Goal: Complete application form

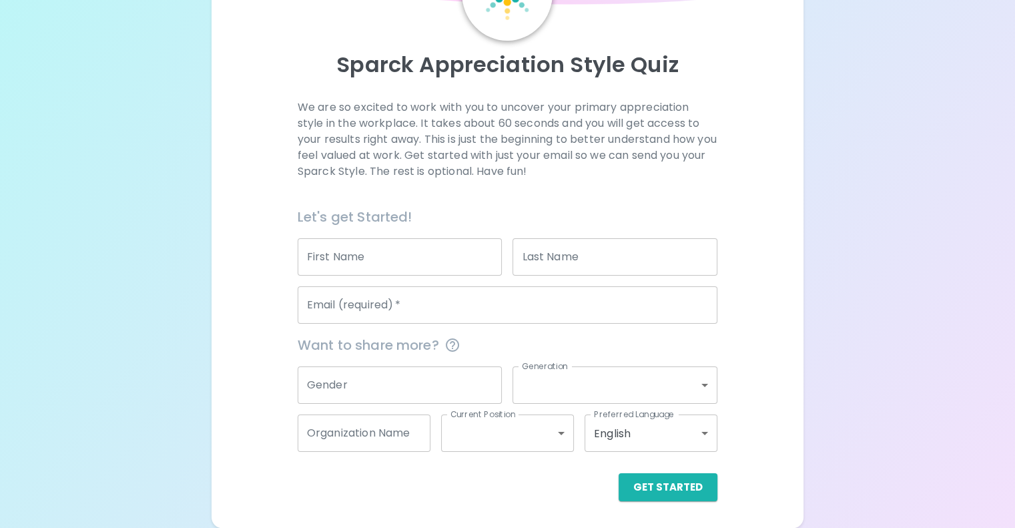
scroll to position [139, 0]
click at [450, 245] on input "First Name" at bounding box center [400, 256] width 205 height 37
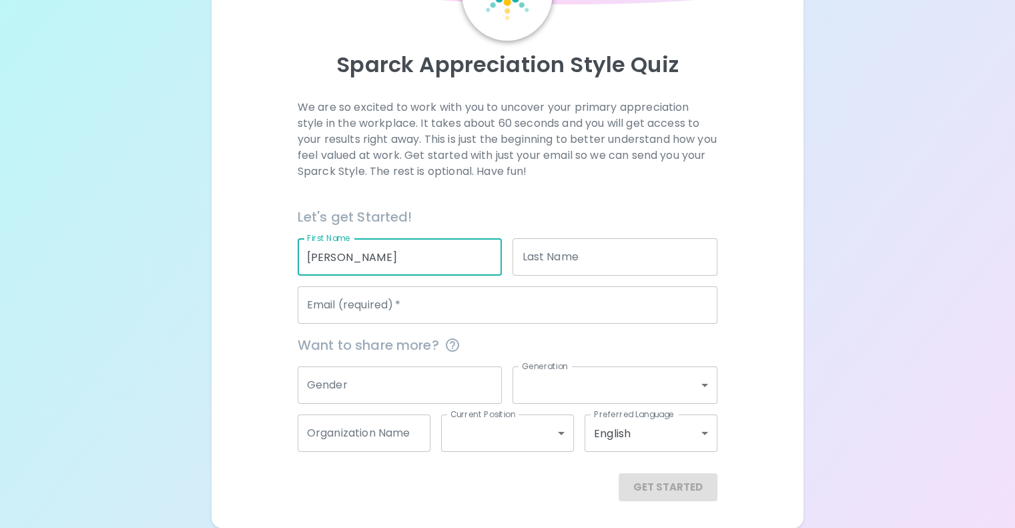
type input "[PERSON_NAME]"
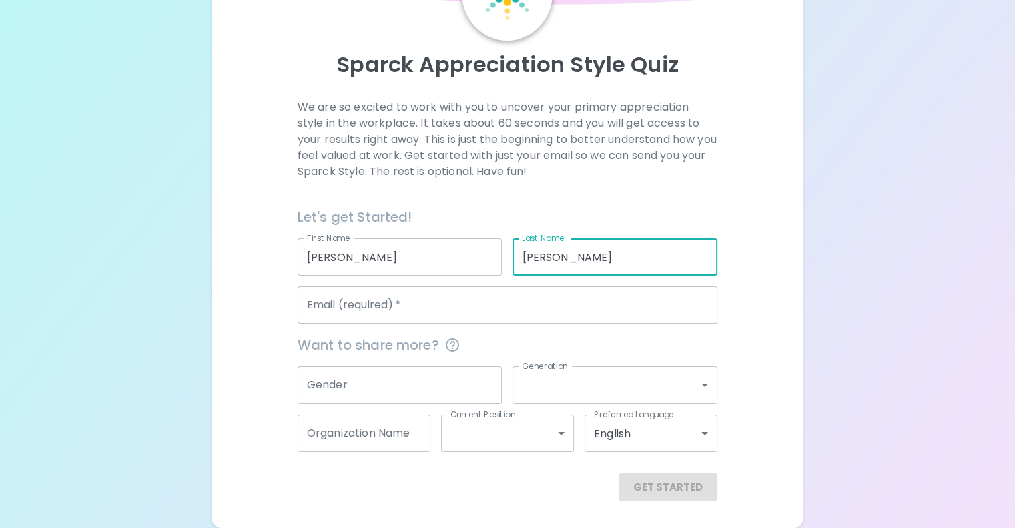
type input "[PERSON_NAME]"
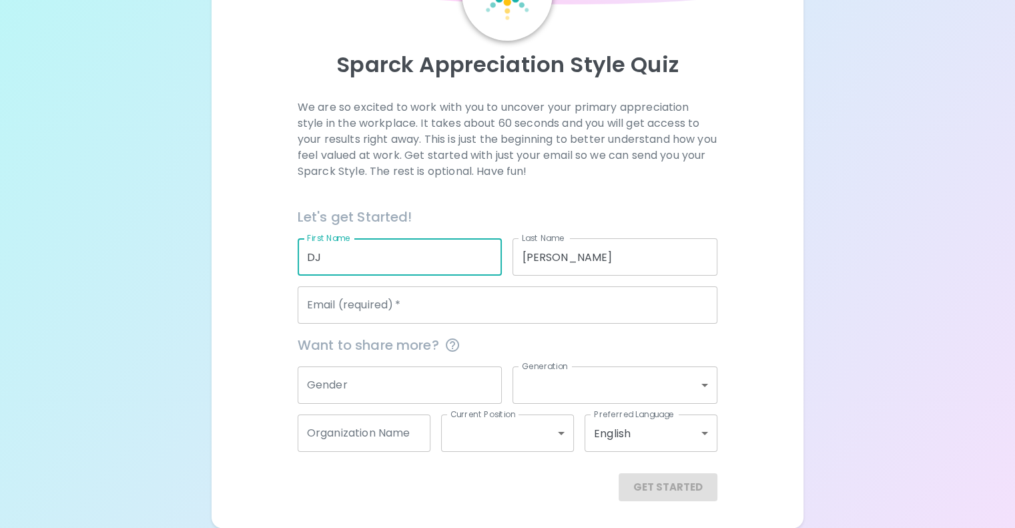
type input "DJ"
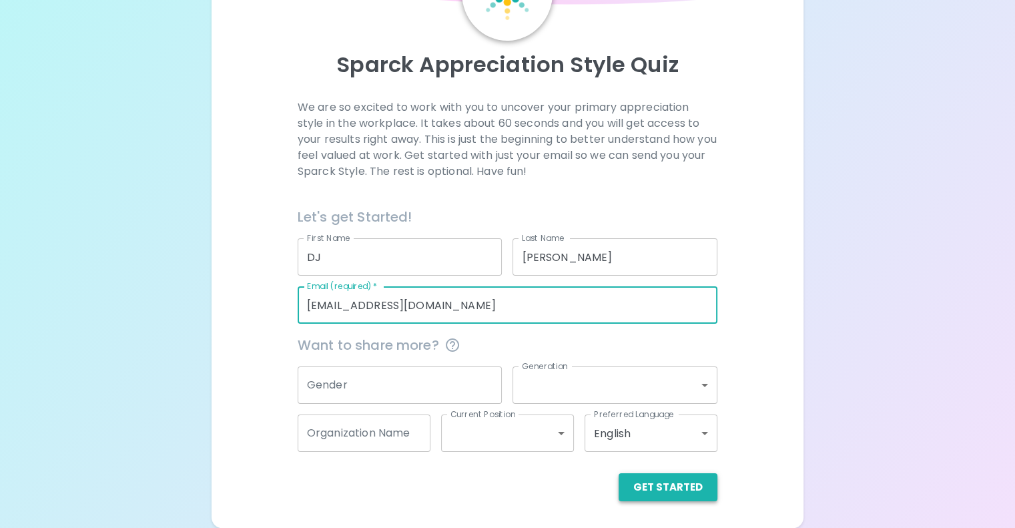
type input "[EMAIL_ADDRESS][DOMAIN_NAME]"
click at [619, 490] on button "Get Started" at bounding box center [668, 487] width 99 height 28
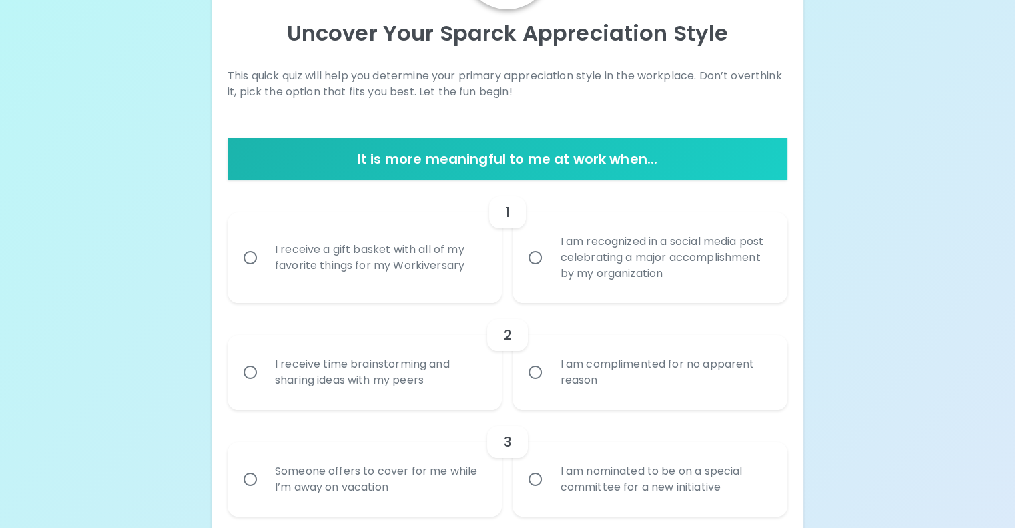
click at [470, 290] on div "I receive a gift basket with all of my favorite things for my Workiversary" at bounding box center [379, 258] width 231 height 64
click at [264, 272] on input "I receive a gift basket with all of my favorite things for my Workiversary" at bounding box center [250, 258] width 28 height 28
radio input "true"
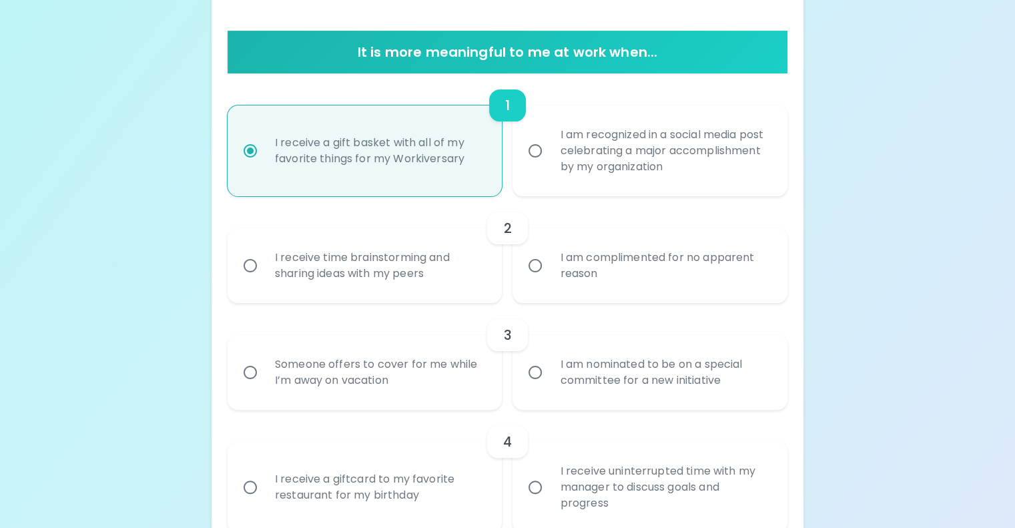
scroll to position [313, 0]
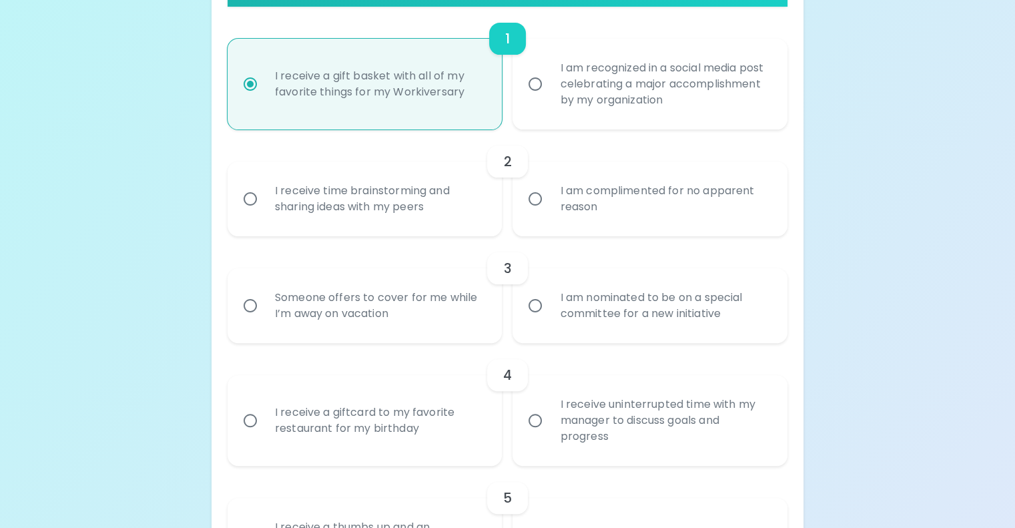
click at [414, 231] on div "I receive time brainstorming and sharing ideas with my peers" at bounding box center [379, 199] width 231 height 64
click at [264, 213] on input "I receive time brainstorming and sharing ideas with my peers" at bounding box center [250, 199] width 28 height 28
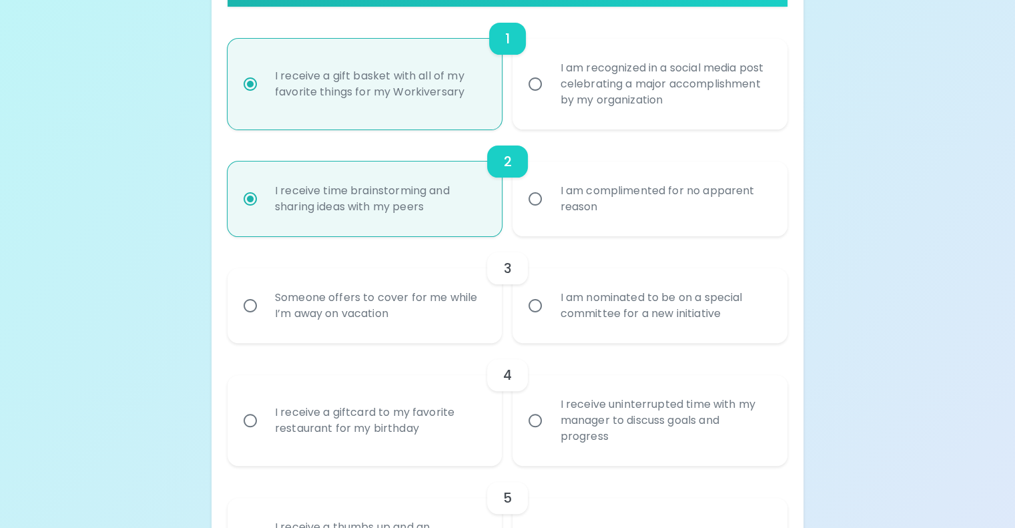
scroll to position [420, 0]
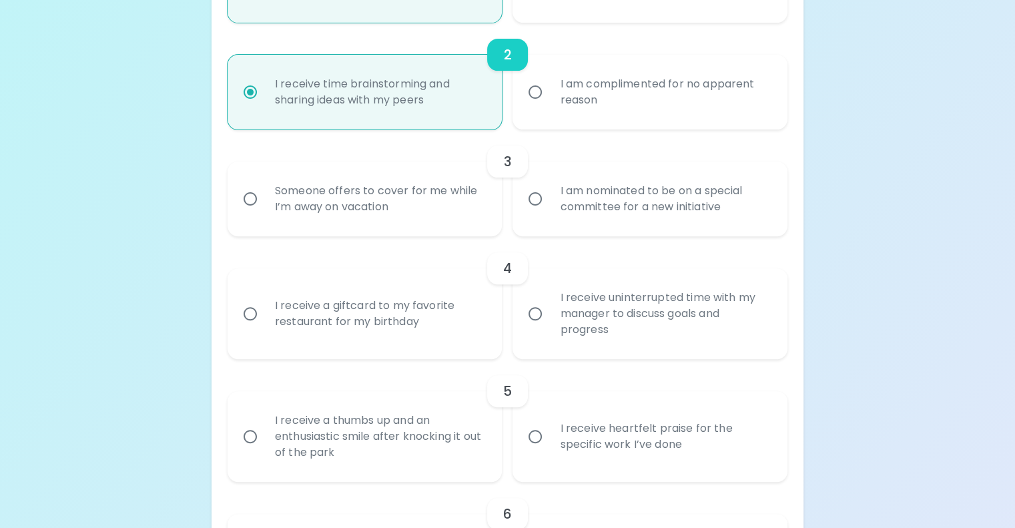
radio input "true"
click at [470, 231] on div "Someone offers to cover for me while I’m away on vacation" at bounding box center [379, 199] width 231 height 64
click at [264, 213] on input "Someone offers to cover for me while I’m away on vacation" at bounding box center [250, 199] width 28 height 28
radio input "false"
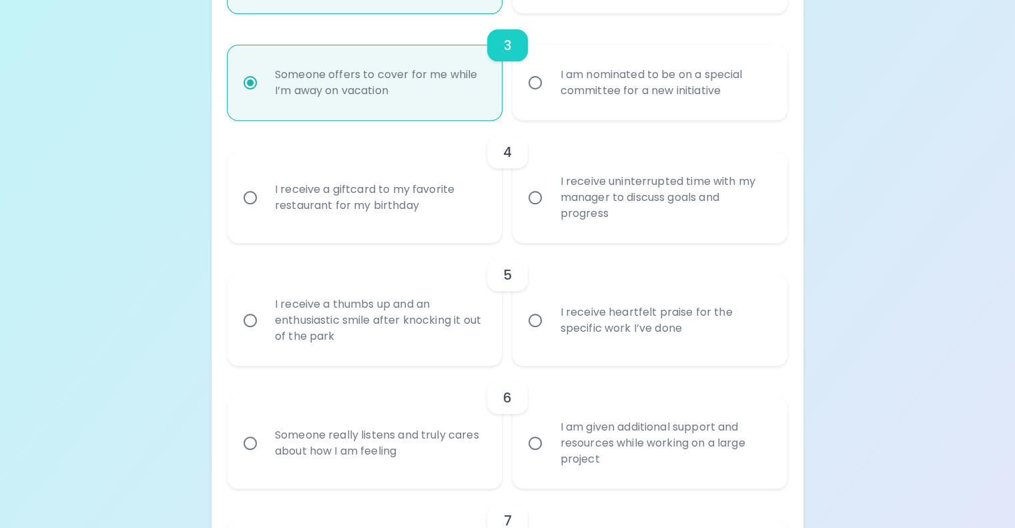
scroll to position [593, 0]
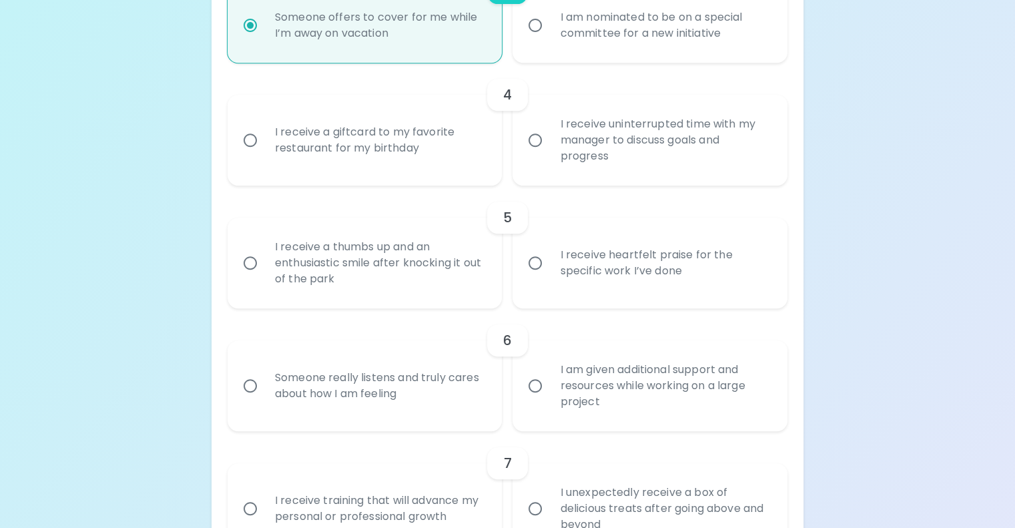
radio input "true"
click at [473, 172] on div "I receive a giftcard to my favorite restaurant for my birthday" at bounding box center [379, 140] width 231 height 64
click at [264, 154] on input "I receive a giftcard to my favorite restaurant for my birthday" at bounding box center [250, 140] width 28 height 28
radio input "false"
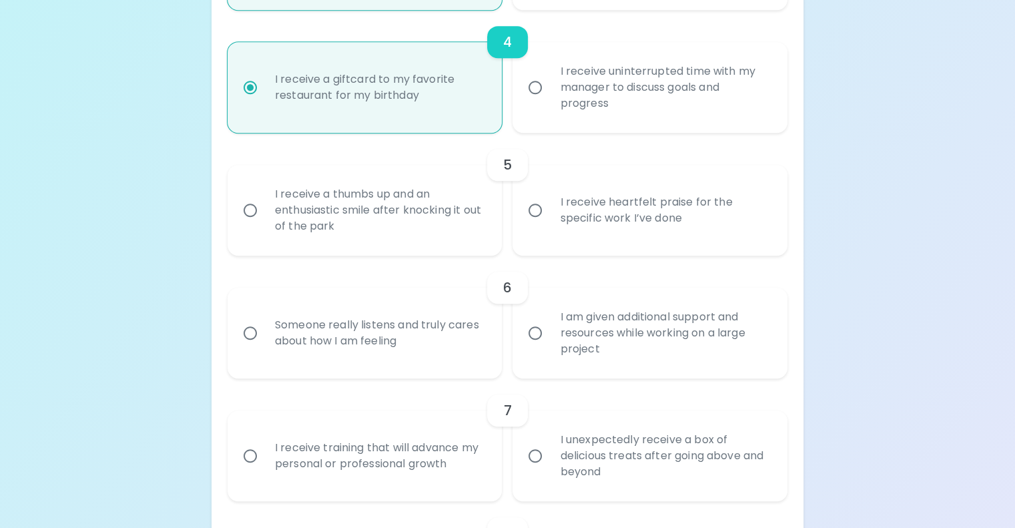
scroll to position [700, 0]
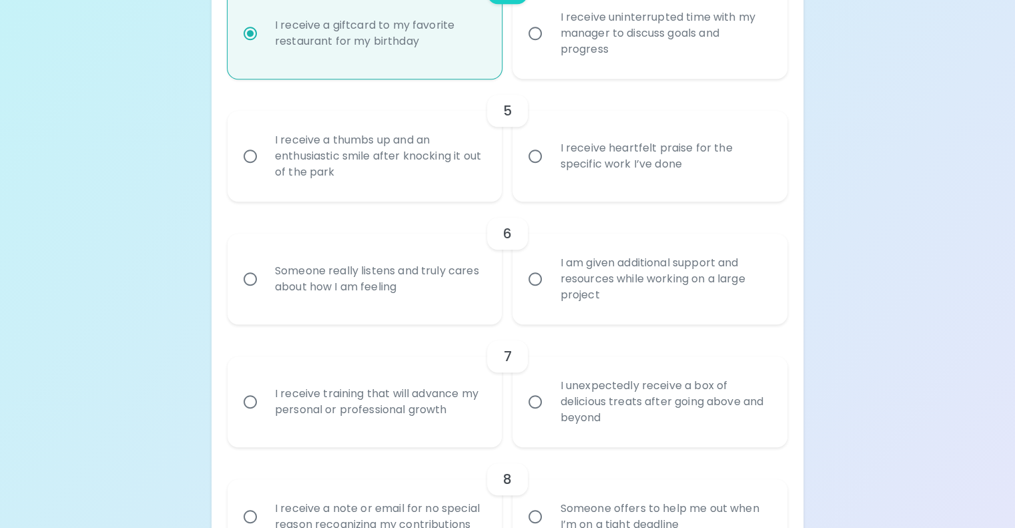
radio input "true"
click at [468, 196] on div "I receive a thumbs up and an enthusiastic smile after knocking it out of the pa…" at bounding box center [379, 156] width 231 height 80
click at [264, 170] on input "I receive a thumbs up and an enthusiastic smile after knocking it out of the pa…" at bounding box center [250, 156] width 28 height 28
radio input "false"
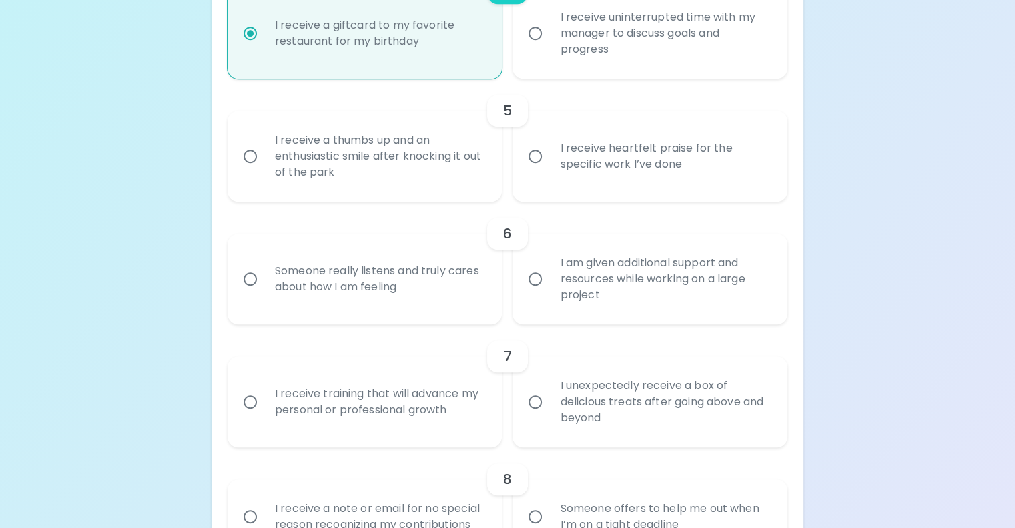
radio input "false"
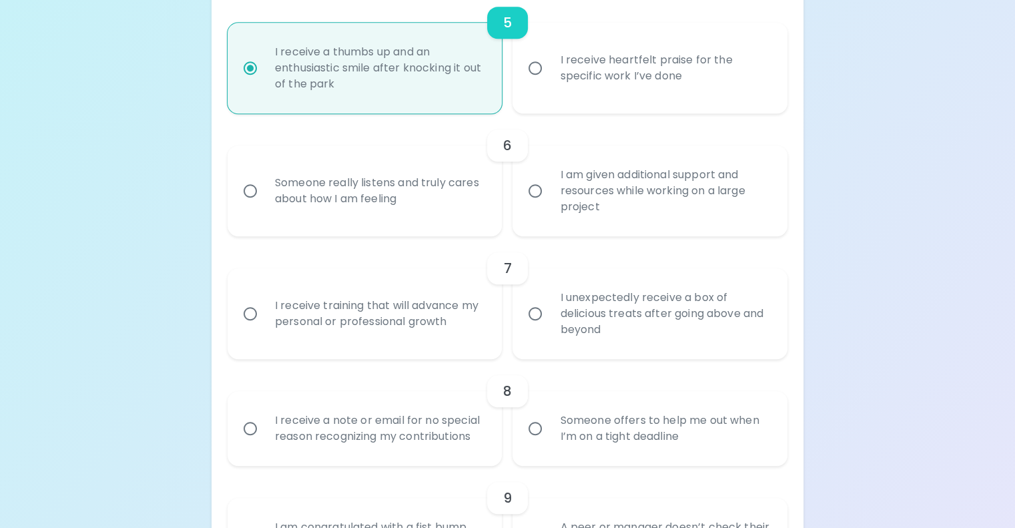
scroll to position [807, 0]
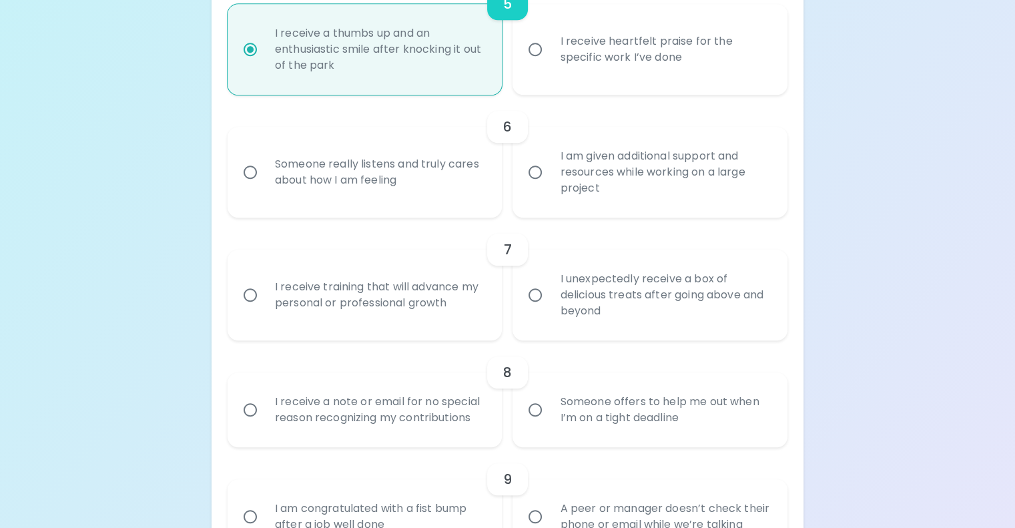
radio input "true"
click at [617, 212] on div "I am given additional support and resources while working on a large project" at bounding box center [664, 172] width 231 height 80
click at [549, 186] on input "I am given additional support and resources while working on a large project" at bounding box center [535, 172] width 28 height 28
radio input "false"
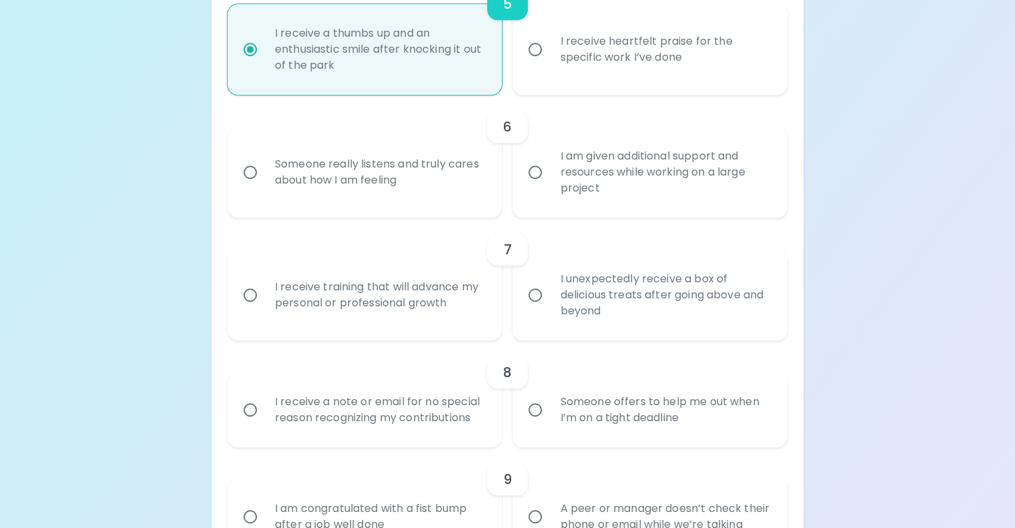
radio input "false"
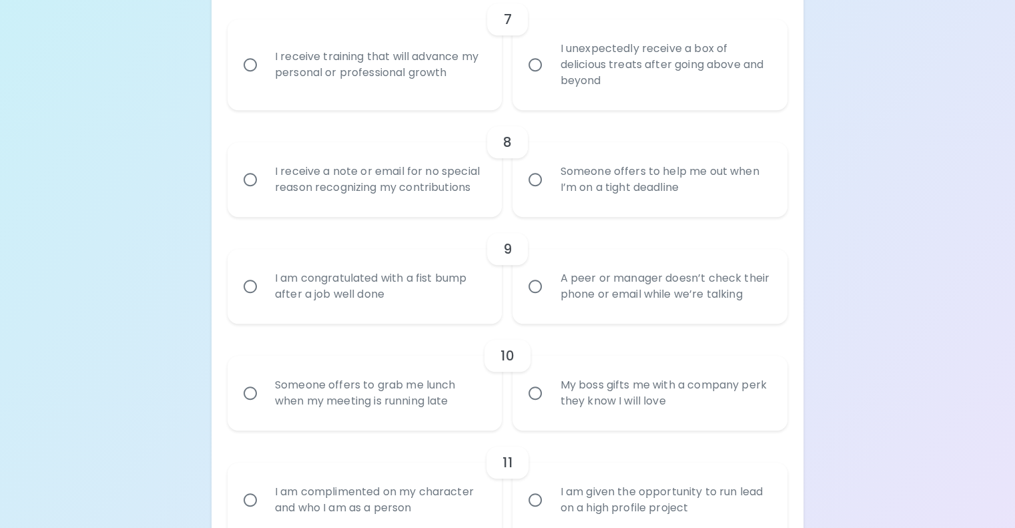
scroll to position [1047, 0]
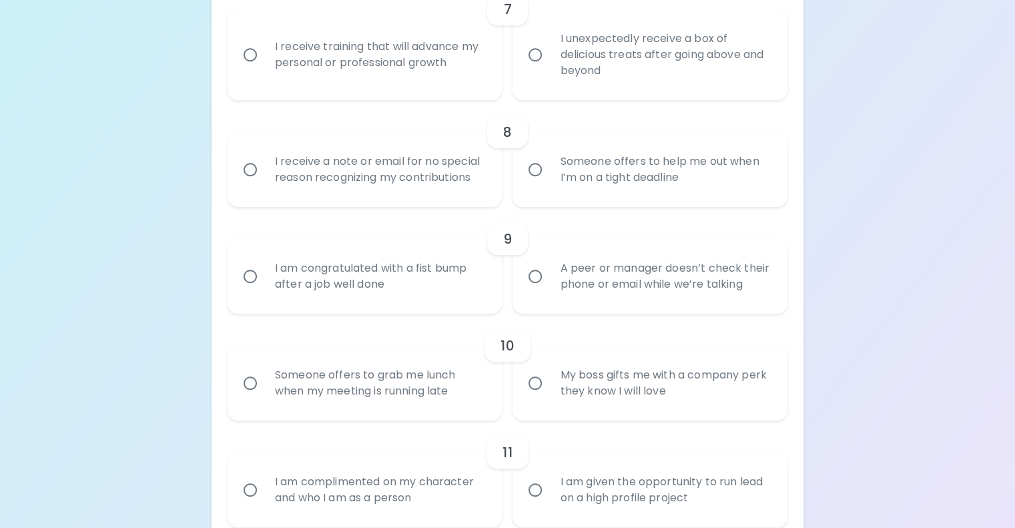
radio input "true"
click at [437, 87] on div "I receive training that will advance my personal or professional growth" at bounding box center [379, 55] width 231 height 64
click at [264, 69] on input "I receive training that will advance my personal or professional growth" at bounding box center [250, 55] width 28 height 28
radio input "false"
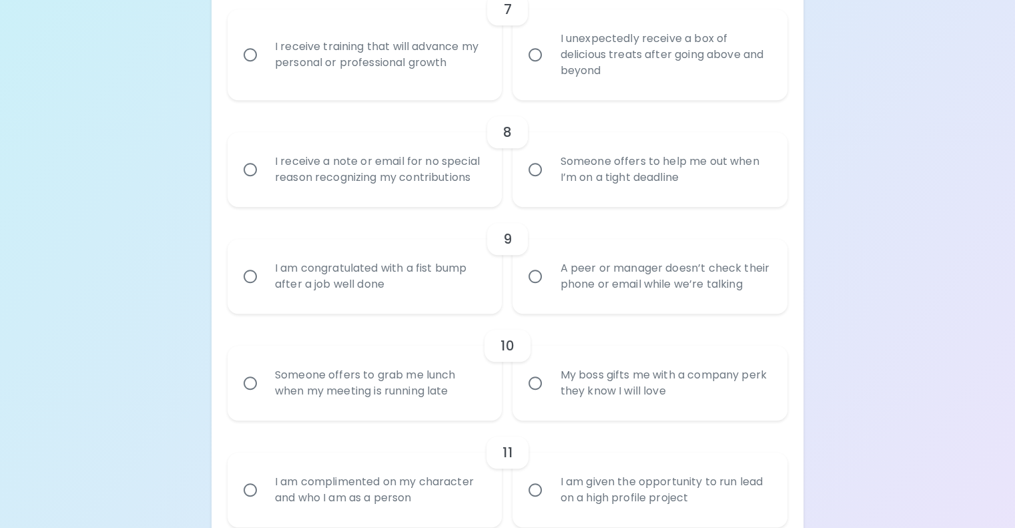
radio input "false"
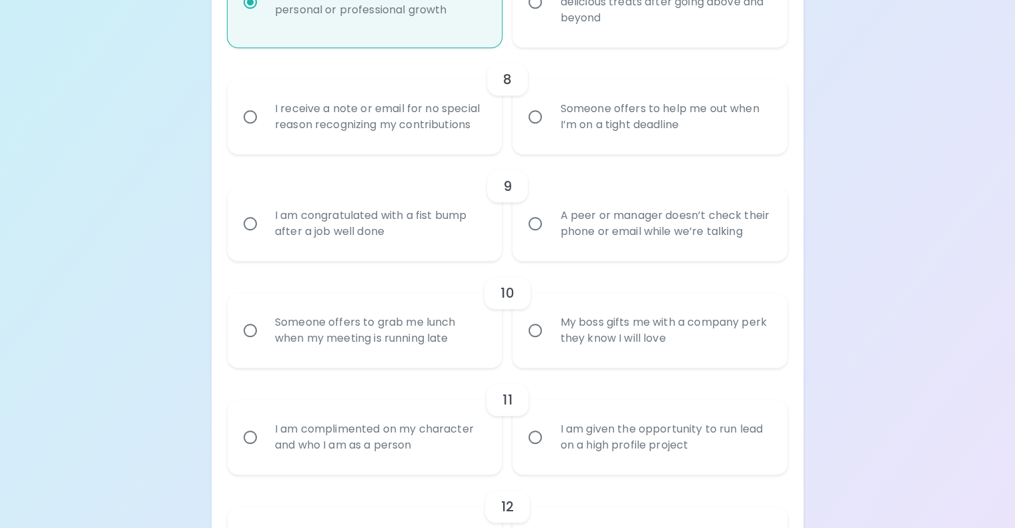
scroll to position [1154, 0]
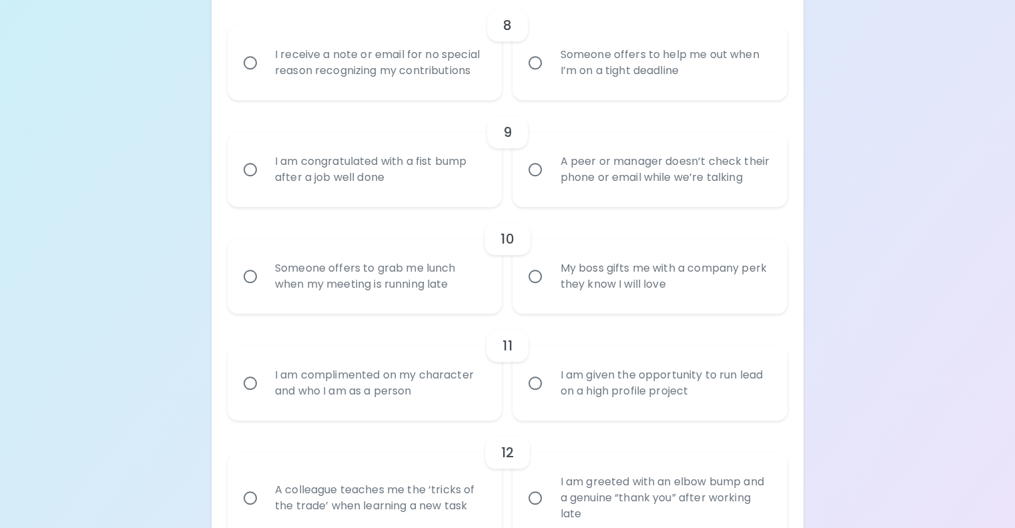
radio input "true"
click at [561, 95] on div "Someone offers to help me out when I’m on a tight deadline" at bounding box center [664, 63] width 231 height 64
click at [549, 77] on input "Someone offers to help me out when I’m on a tight deadline" at bounding box center [535, 63] width 28 height 28
radio input "false"
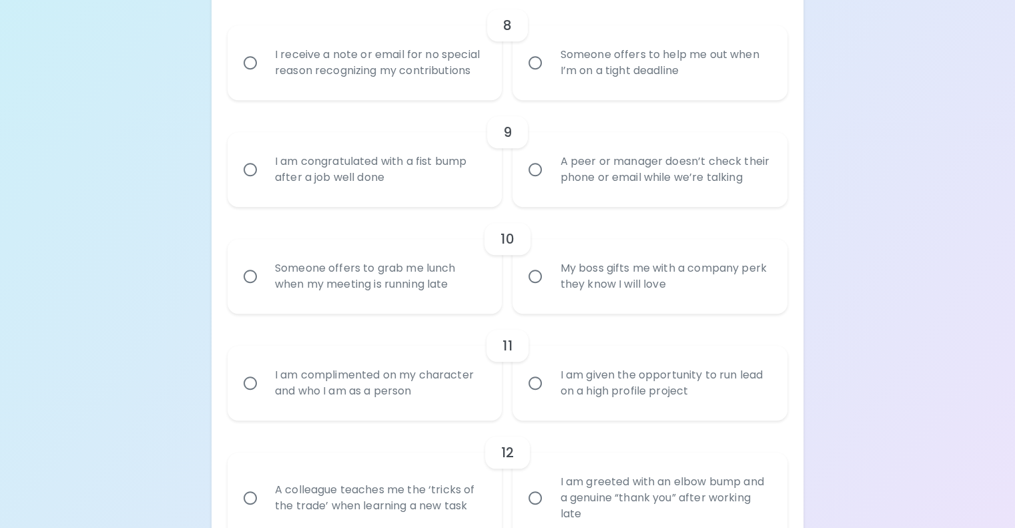
radio input "false"
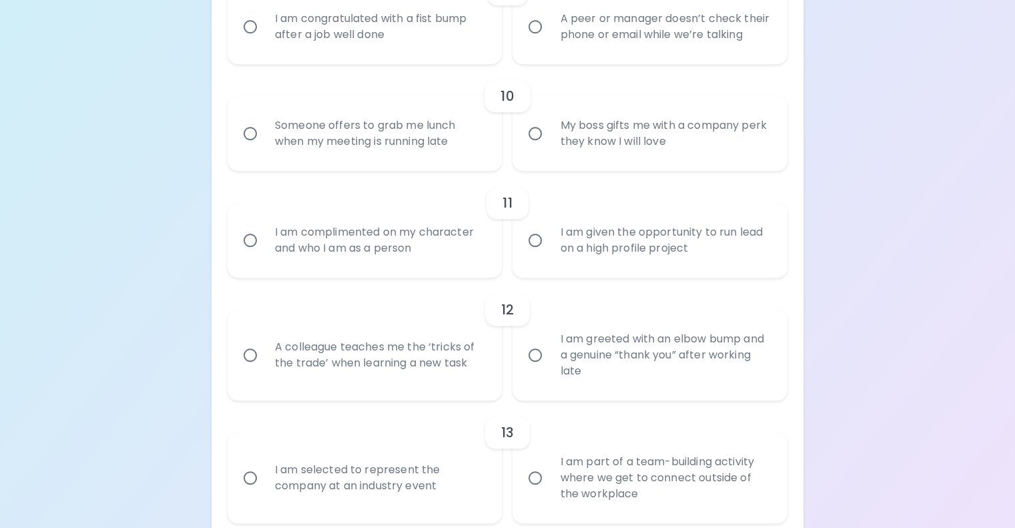
scroll to position [1327, 0]
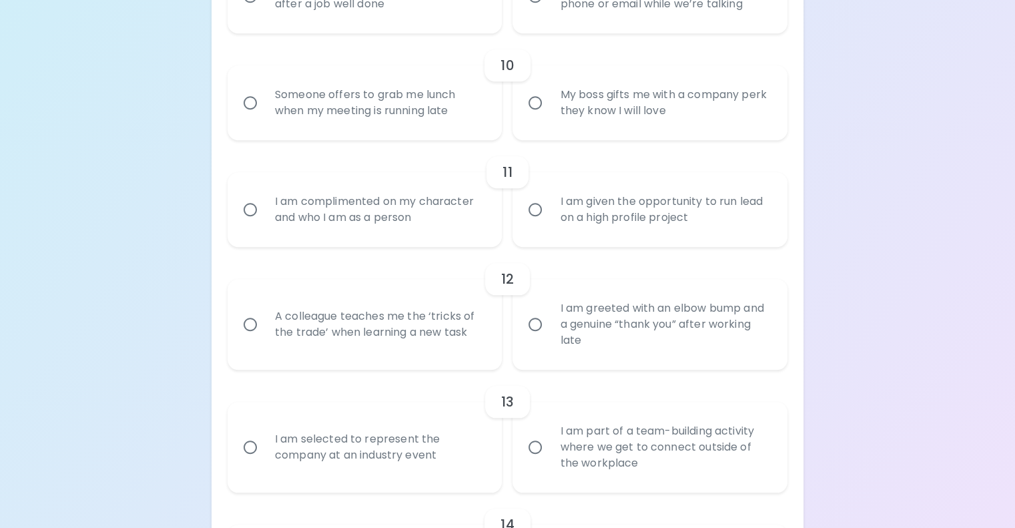
radio input "true"
radio input "false"
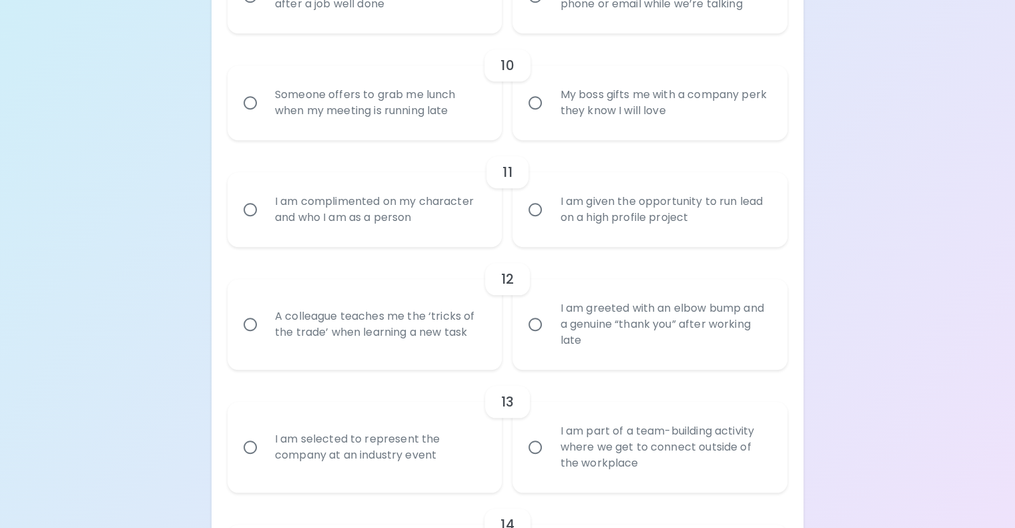
radio input "false"
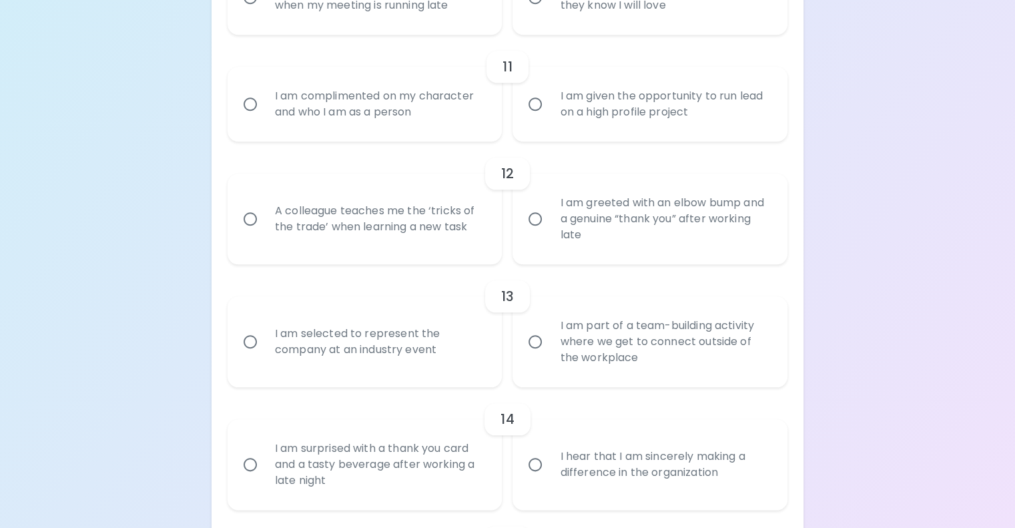
scroll to position [1434, 0]
radio input "true"
radio input "false"
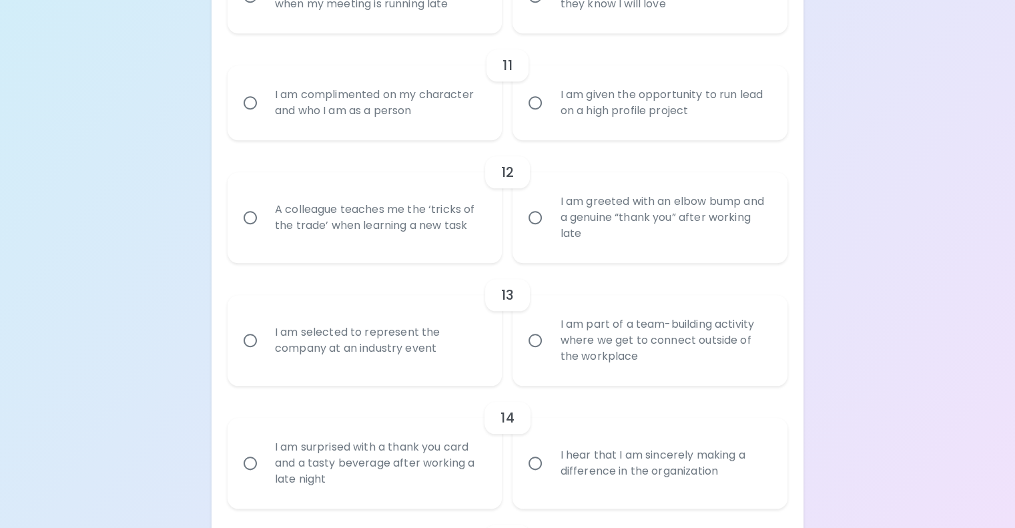
radio input "false"
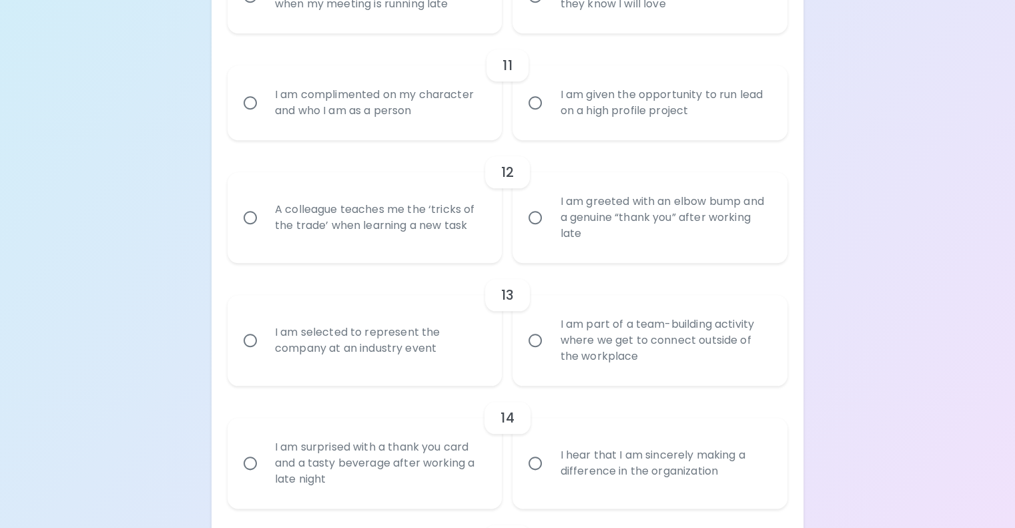
radio input "false"
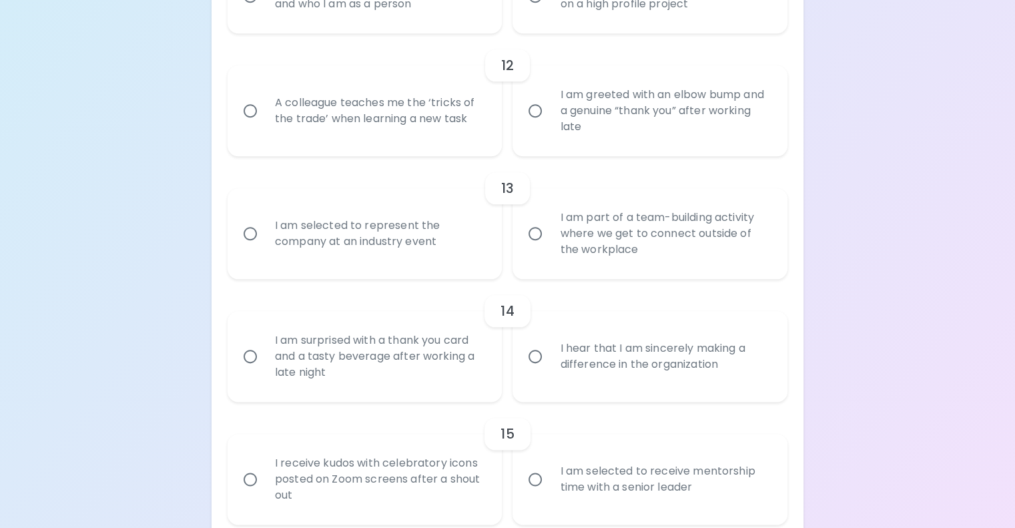
radio input "true"
radio input "false"
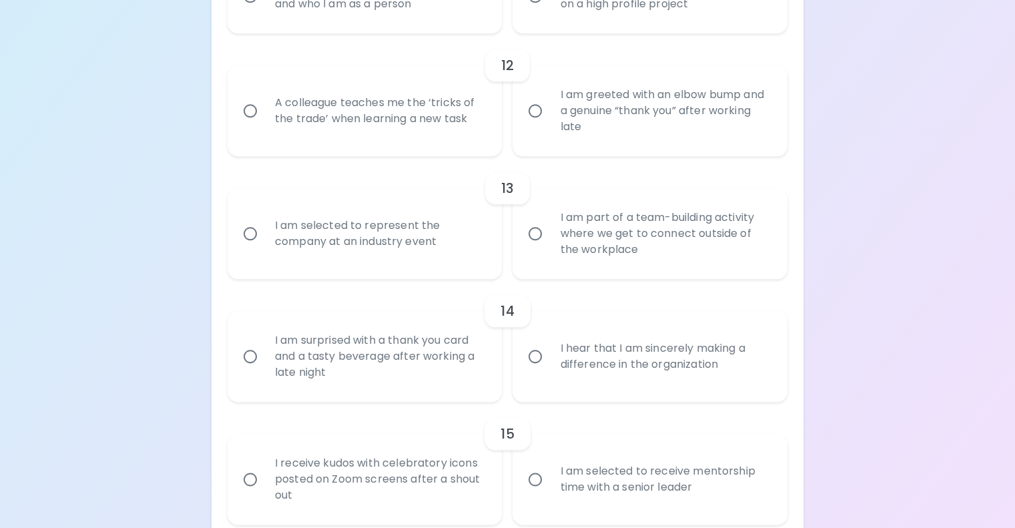
radio input "false"
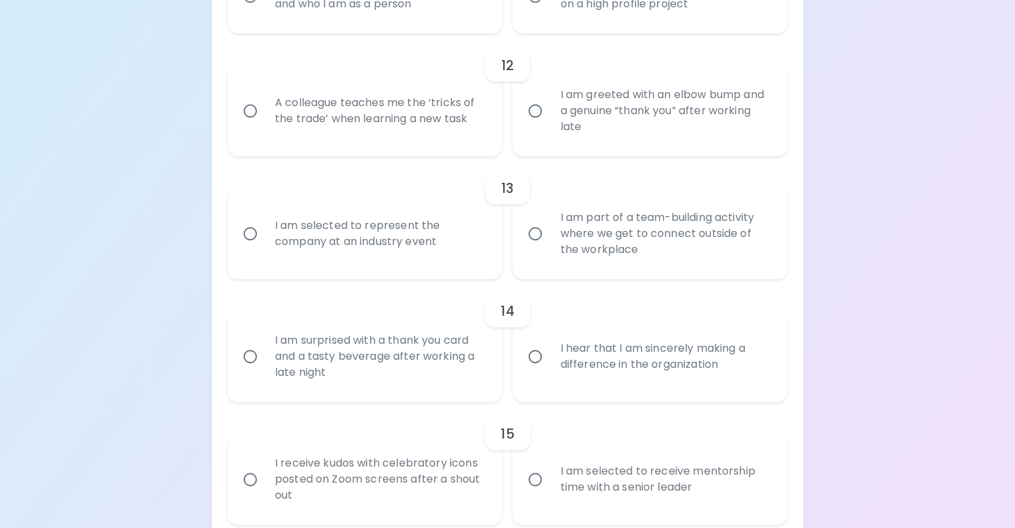
radio input "false"
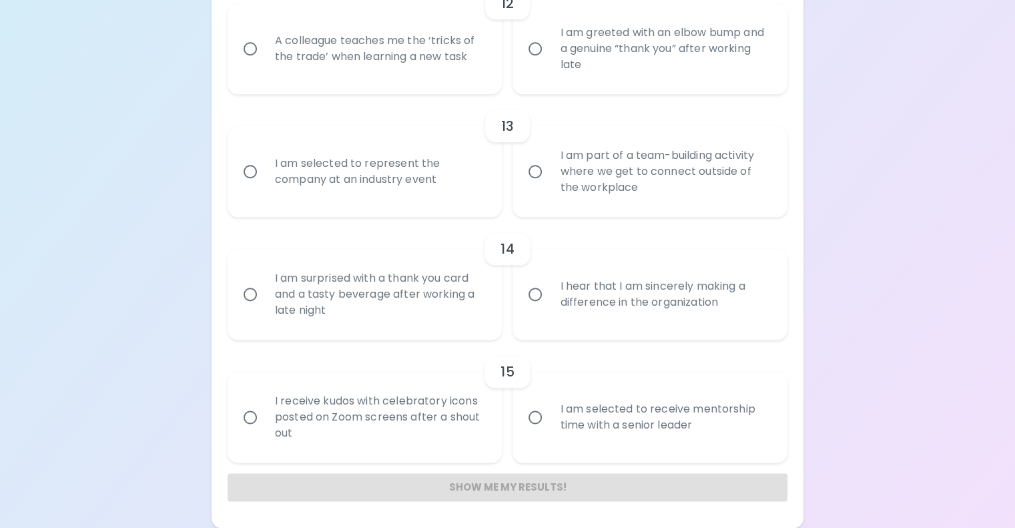
scroll to position [1648, 0]
radio input "true"
click at [453, 81] on div "A colleague teaches me the ‘tricks of the trade’ when learning a new task" at bounding box center [379, 49] width 231 height 64
click at [264, 63] on input "A colleague teaches me the ‘tricks of the trade’ when learning a new task" at bounding box center [250, 49] width 28 height 28
radio input "false"
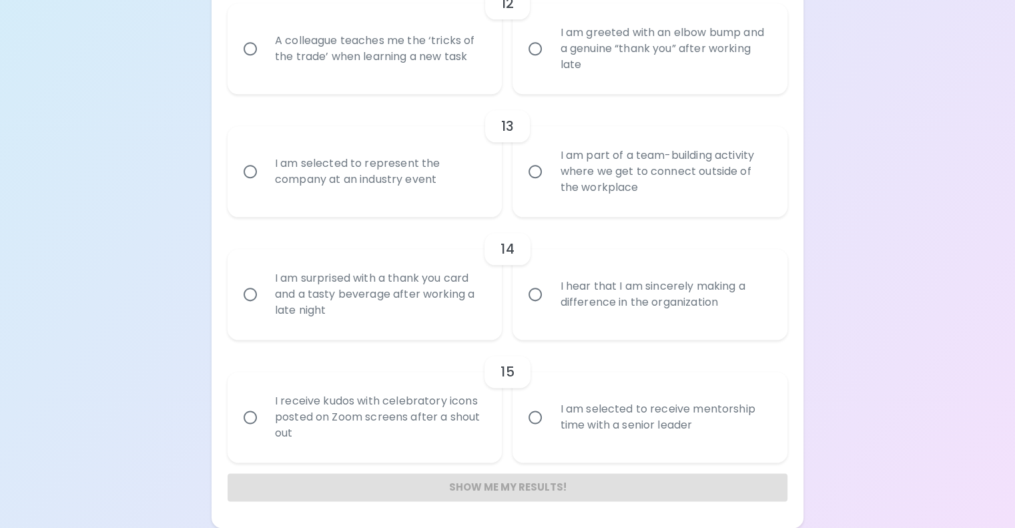
radio input "false"
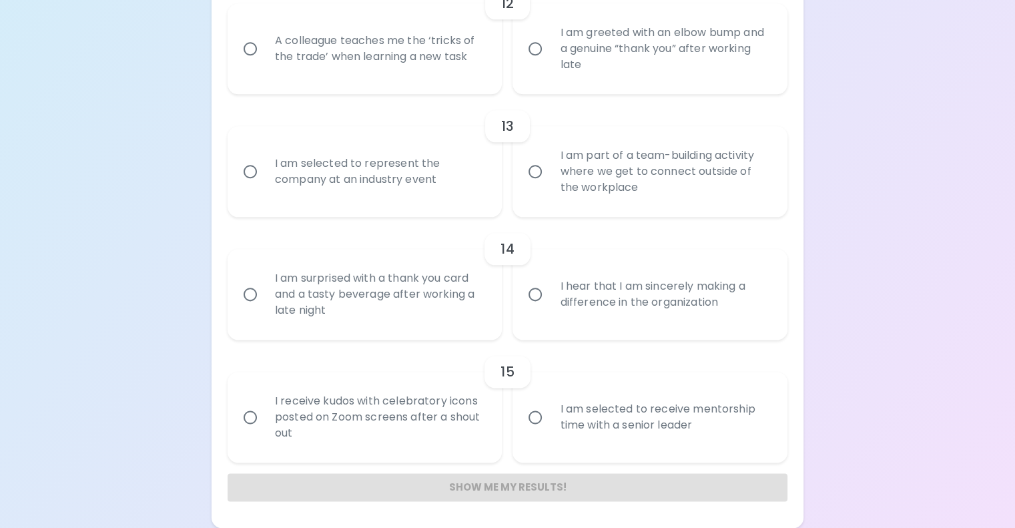
radio input "false"
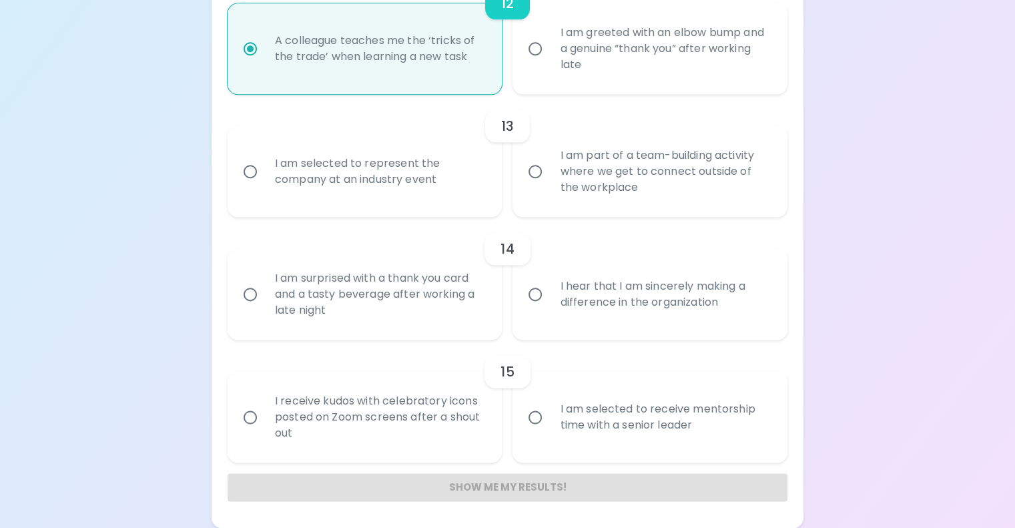
scroll to position [1954, 0]
radio input "true"
click at [458, 204] on div "I am selected to represent the company at an industry event" at bounding box center [379, 171] width 231 height 64
click at [264, 186] on input "I am selected to represent the company at an industry event" at bounding box center [250, 171] width 28 height 28
radio input "false"
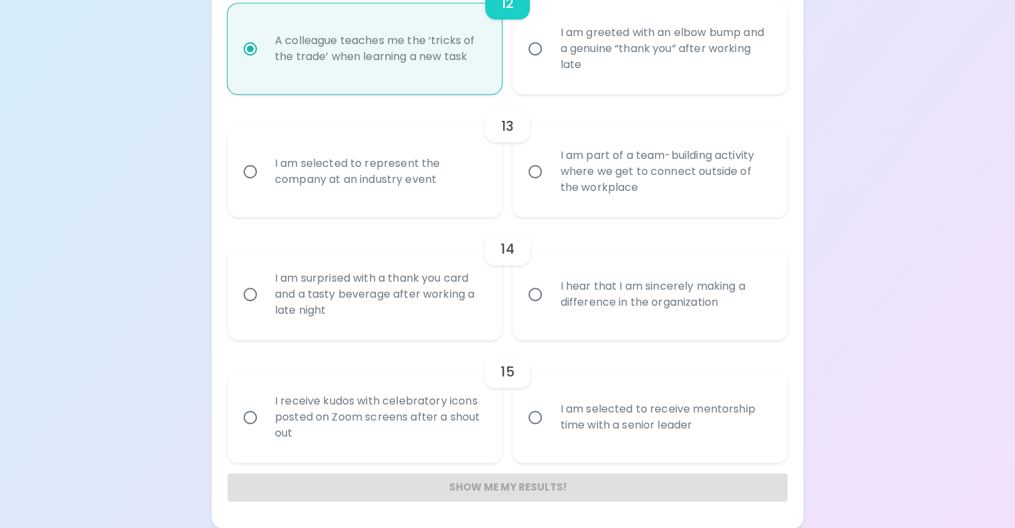
radio input "false"
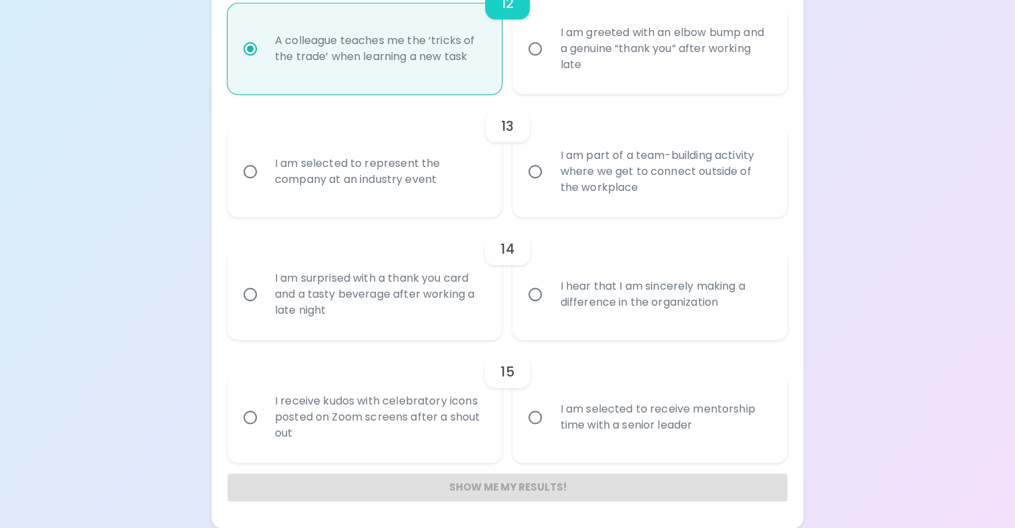
radio input "false"
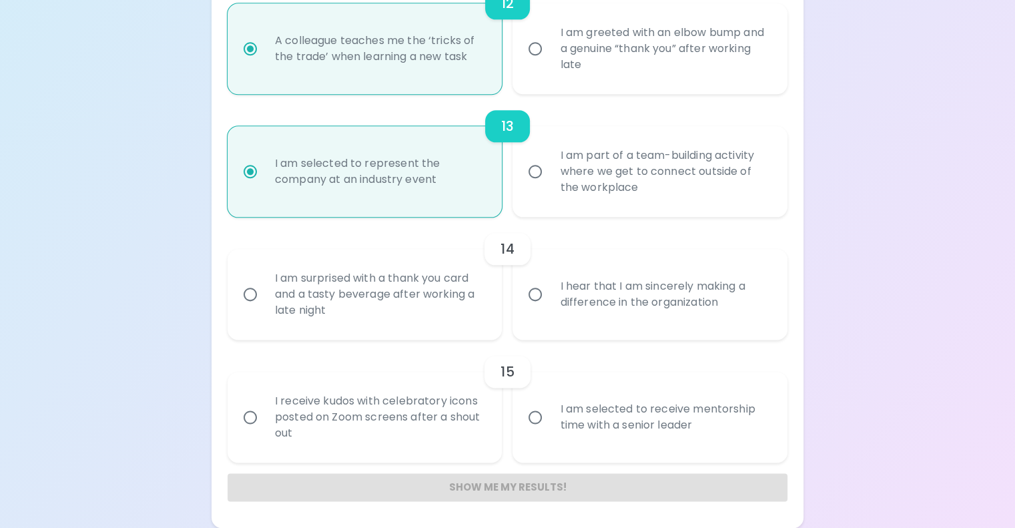
scroll to position [2029, 0]
radio input "true"
click at [611, 285] on div "I hear that I am sincerely making a difference in the organization" at bounding box center [664, 294] width 231 height 64
click at [549, 285] on input "I hear that I am sincerely making a difference in the organization" at bounding box center [535, 294] width 28 height 28
radio input "false"
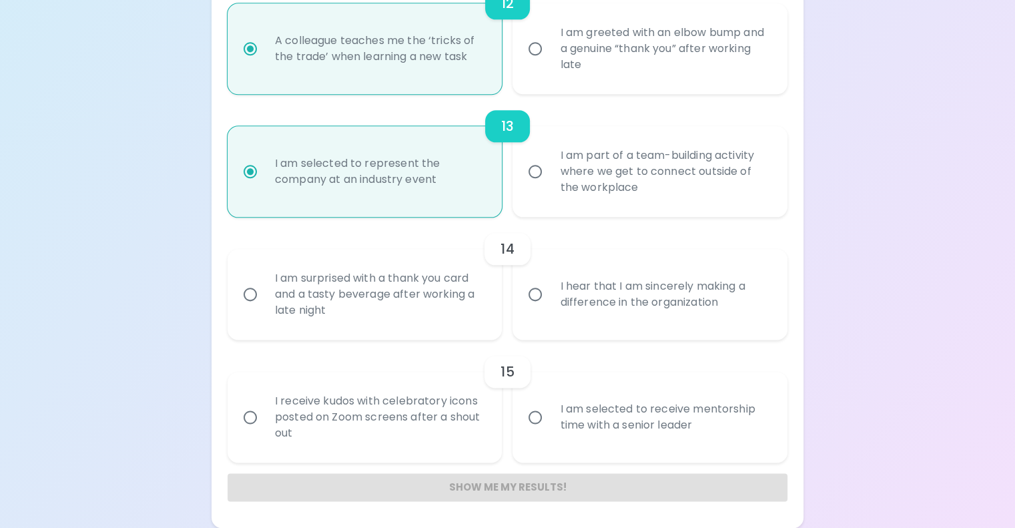
radio input "false"
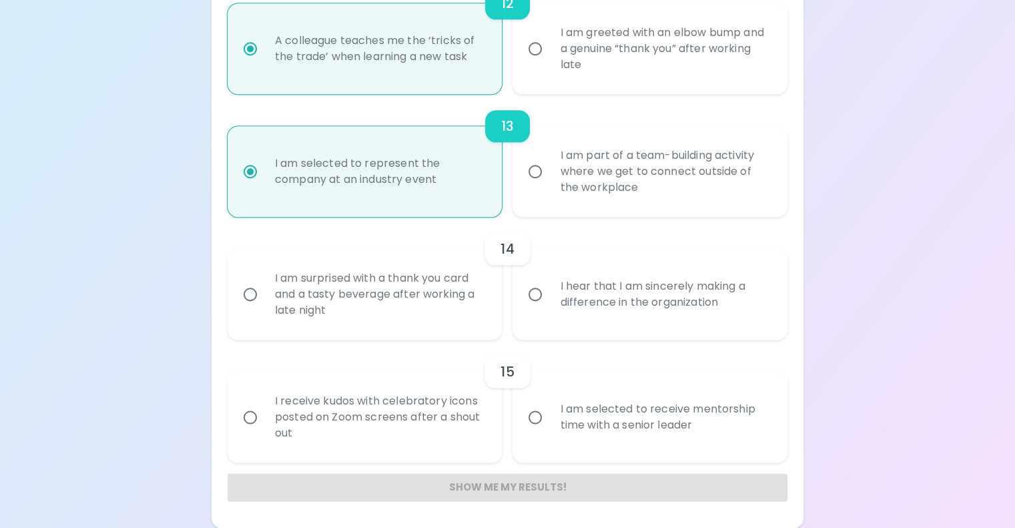
radio input "false"
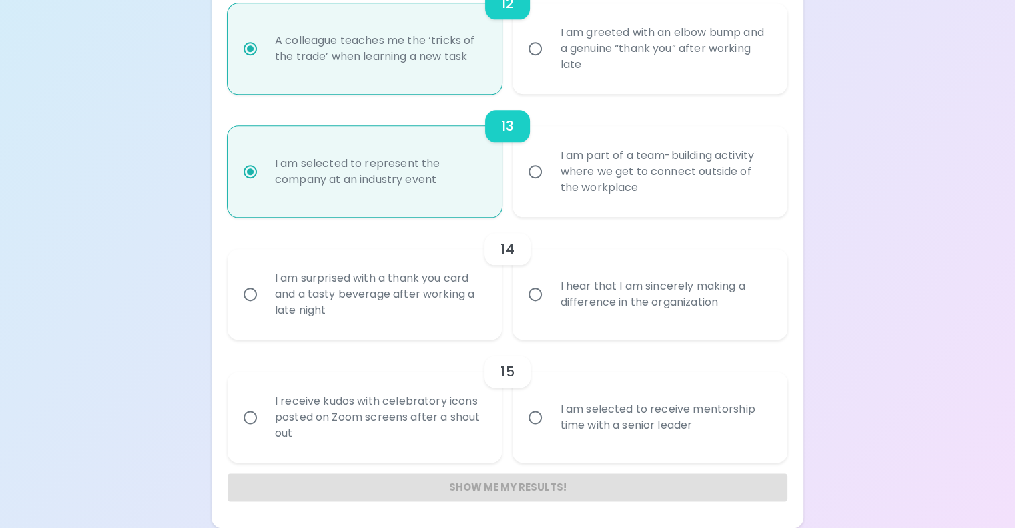
radio input "false"
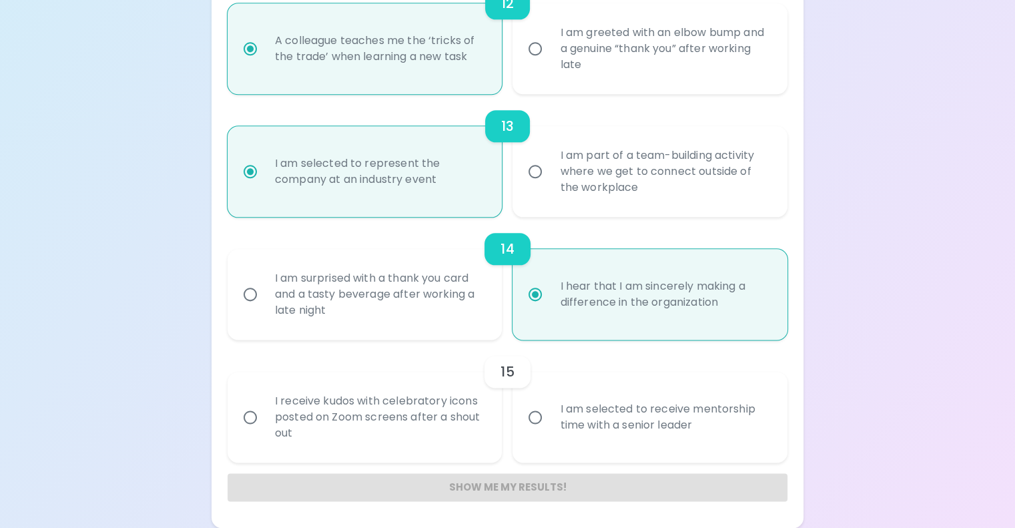
radio input "true"
click at [619, 388] on div "I am selected to receive mentorship time with a senior leader" at bounding box center [664, 417] width 231 height 64
click at [549, 403] on input "I am selected to receive mentorship time with a senior leader" at bounding box center [535, 417] width 28 height 28
radio input "false"
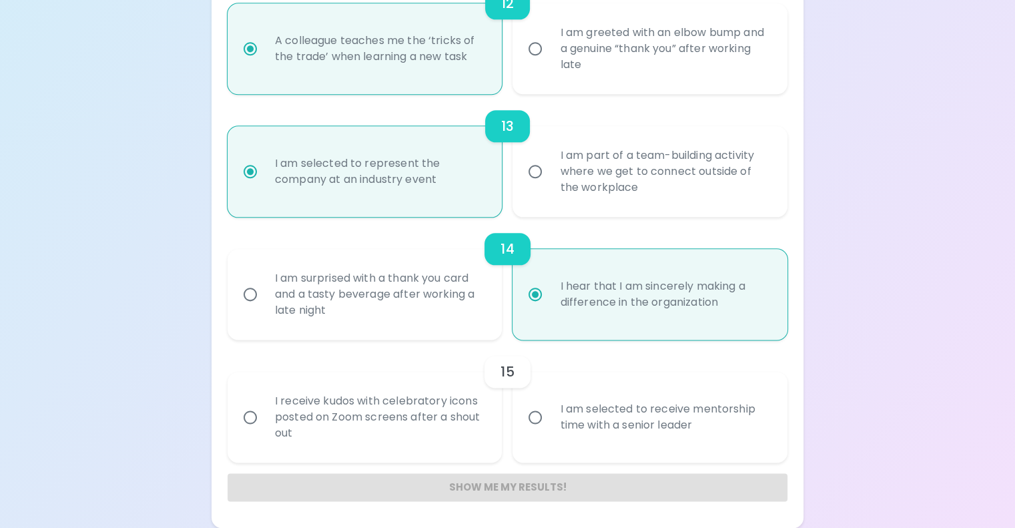
radio input "false"
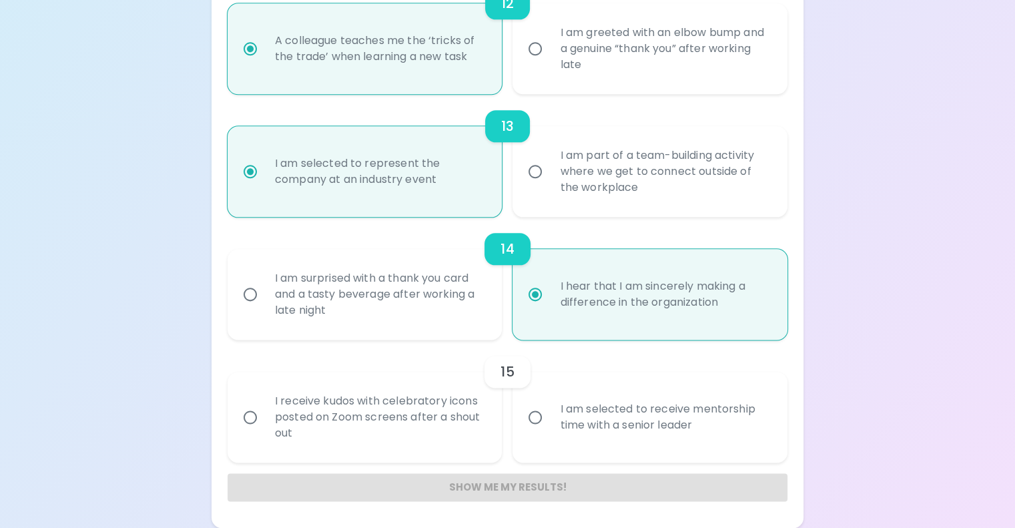
radio input "false"
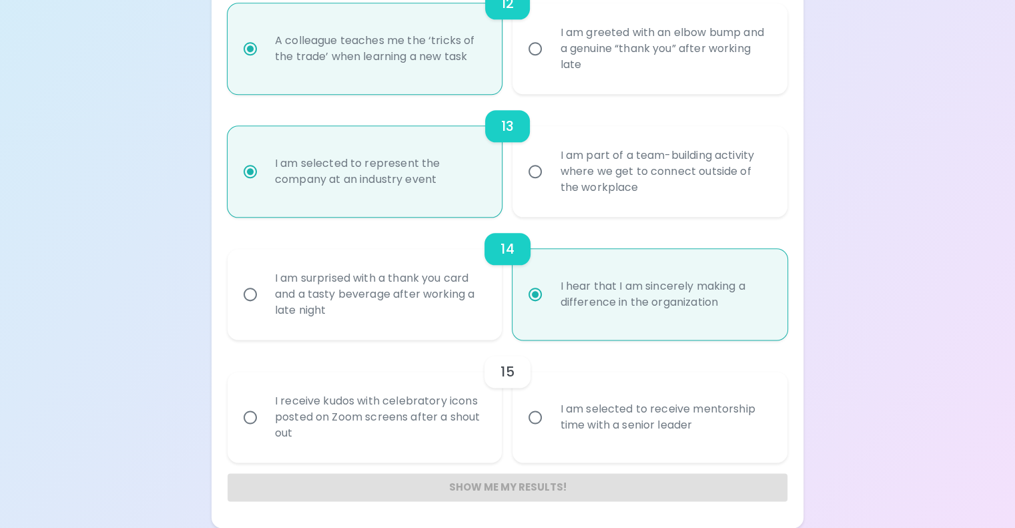
radio input "false"
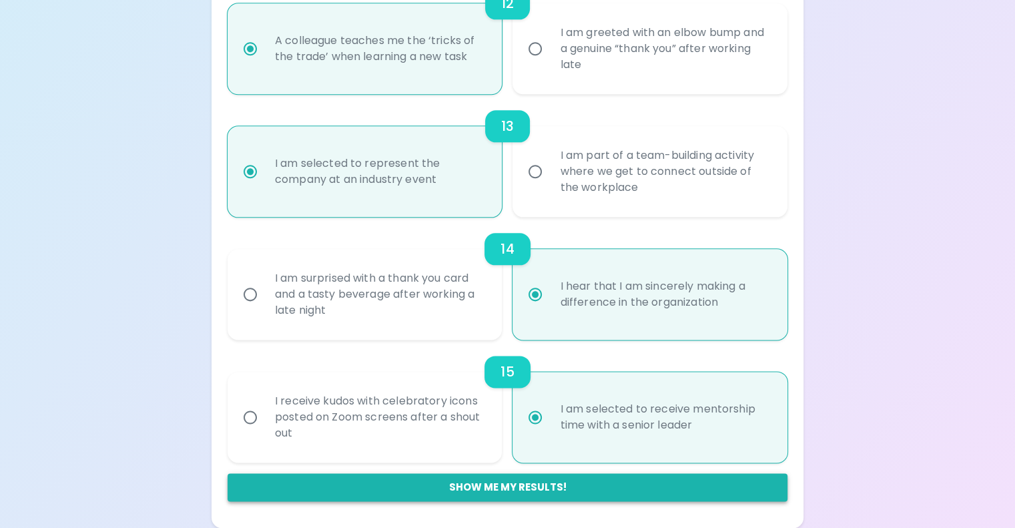
radio input "true"
click at [571, 494] on button "Show me my results!" at bounding box center [508, 487] width 560 height 28
radio input "false"
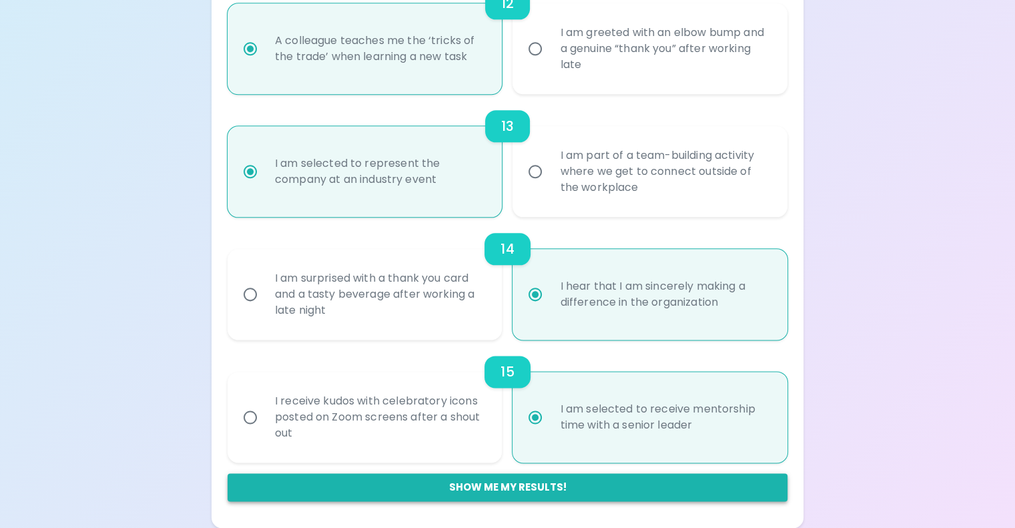
radio input "false"
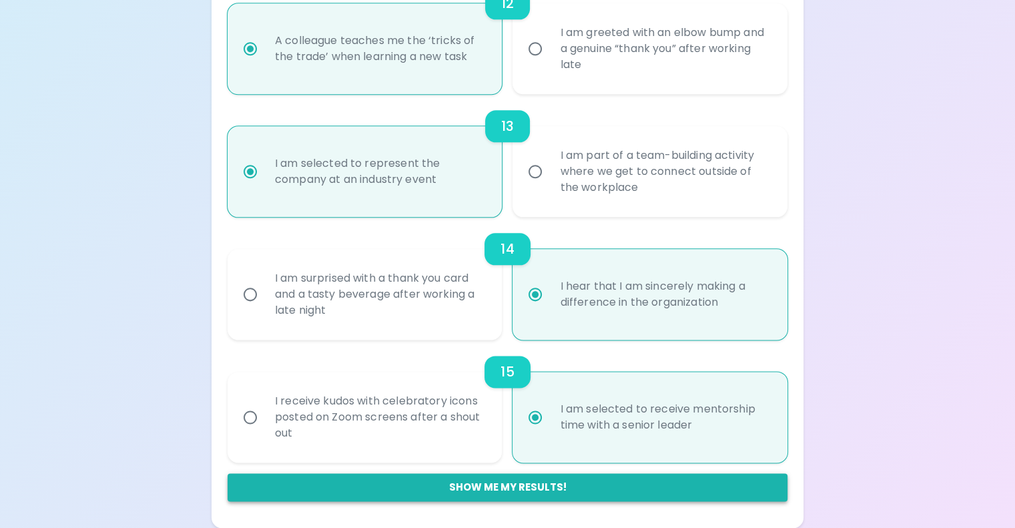
radio input "false"
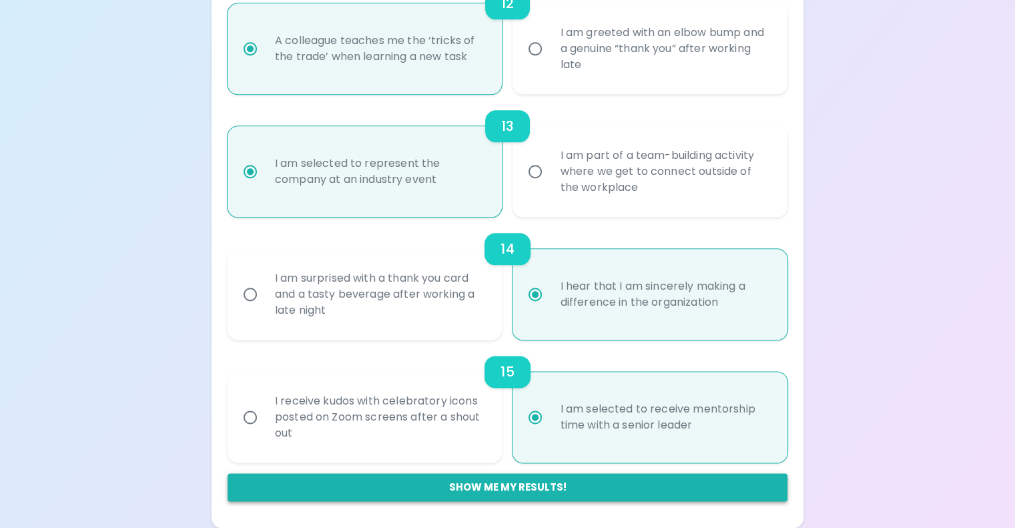
radio input "false"
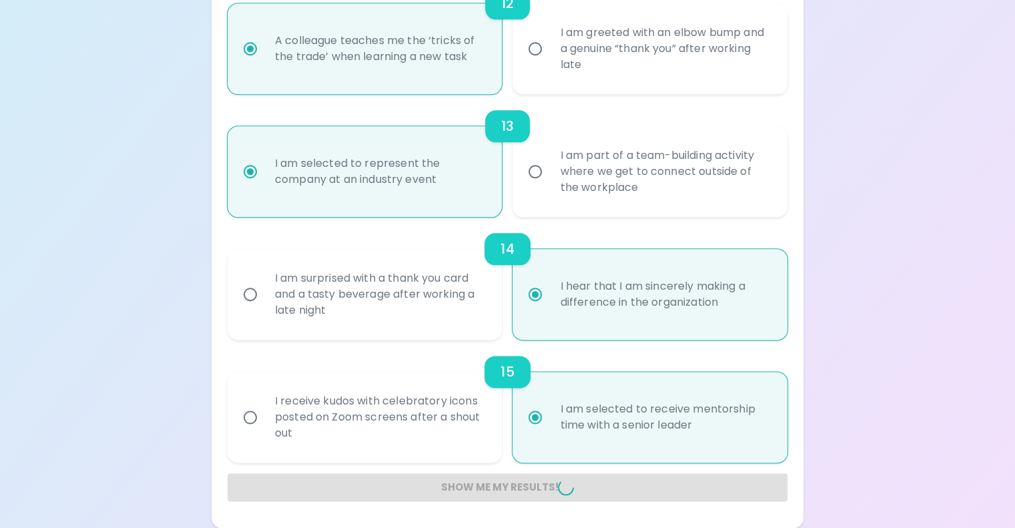
radio input "false"
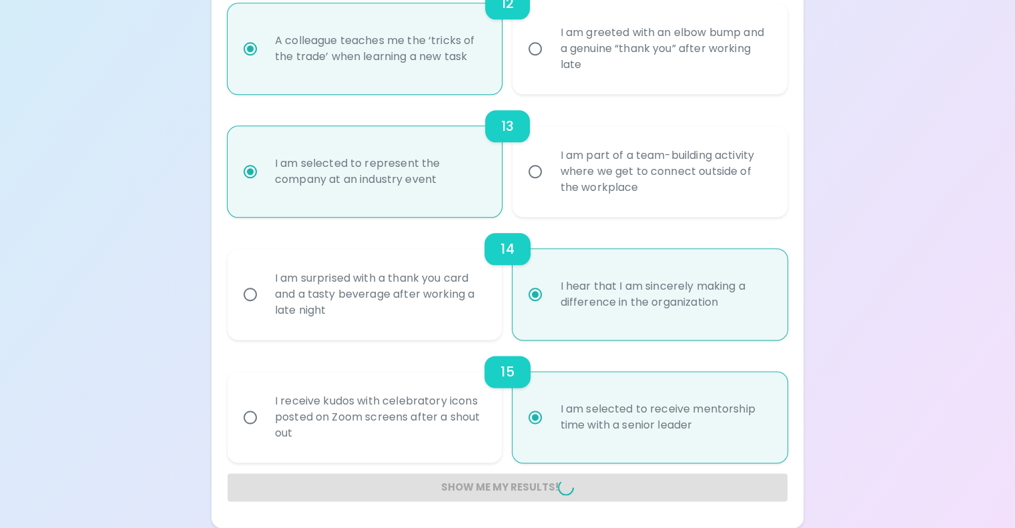
radio input "false"
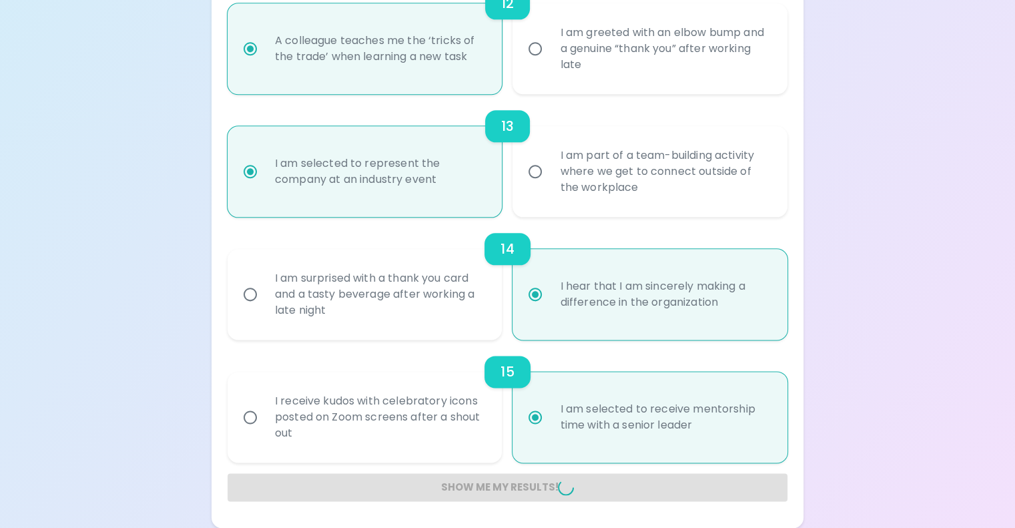
radio input "false"
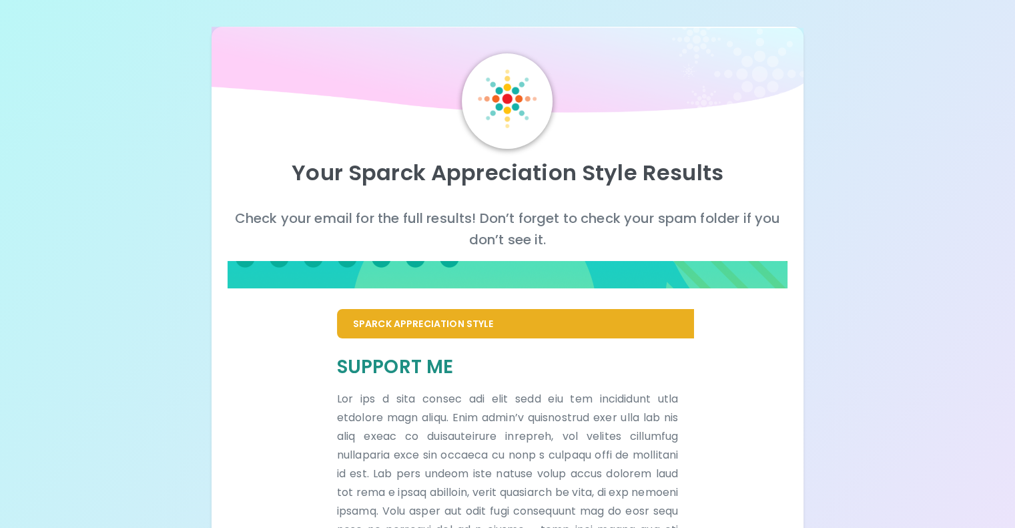
scroll to position [0, 0]
